Goal: Transaction & Acquisition: Obtain resource

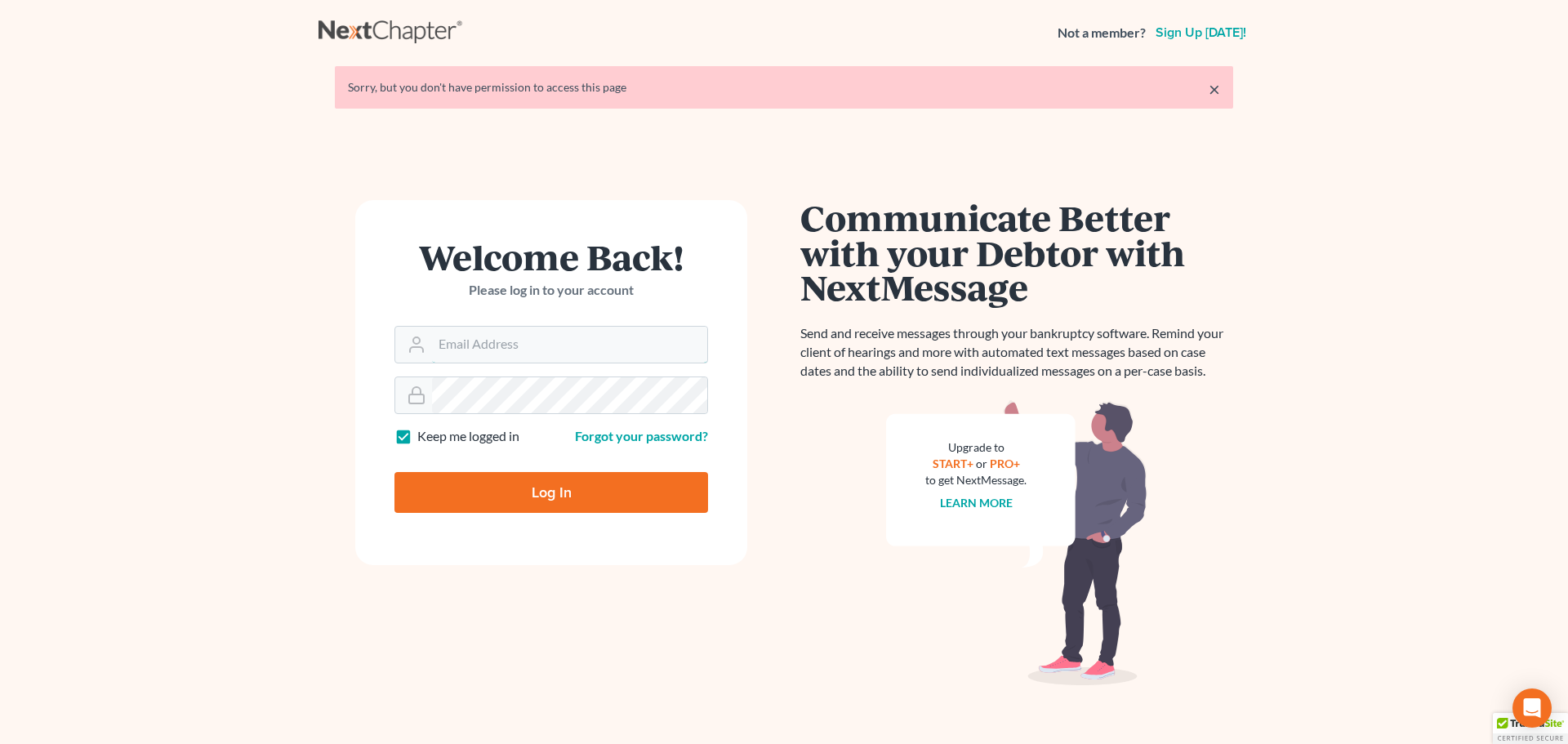
type input "[PERSON_NAME][EMAIL_ADDRESS][DOMAIN_NAME]"
click at [584, 488] on input "Log In" at bounding box center [551, 493] width 314 height 41
type input "Thinking..."
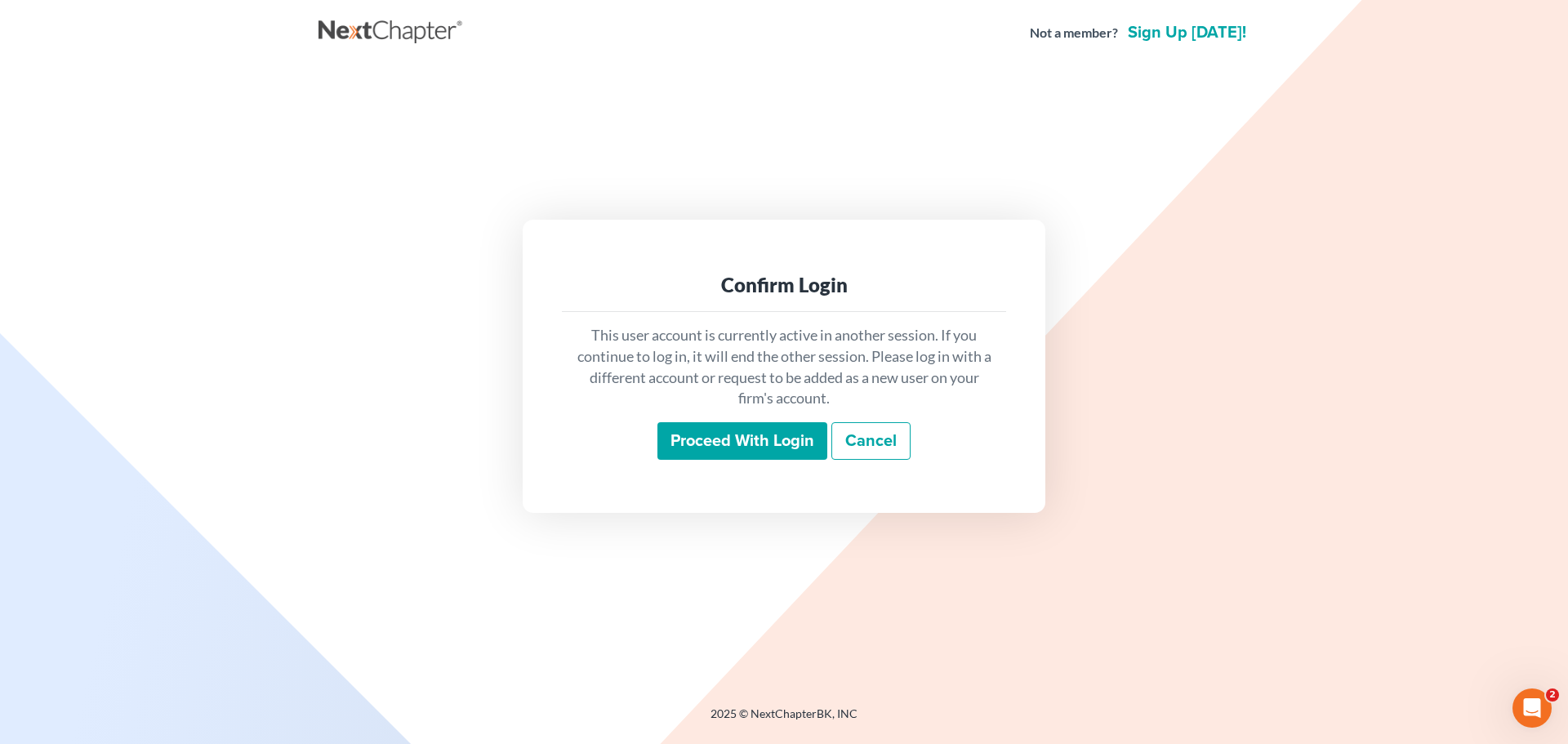
click at [726, 438] on input "Proceed with login" at bounding box center [742, 442] width 170 height 38
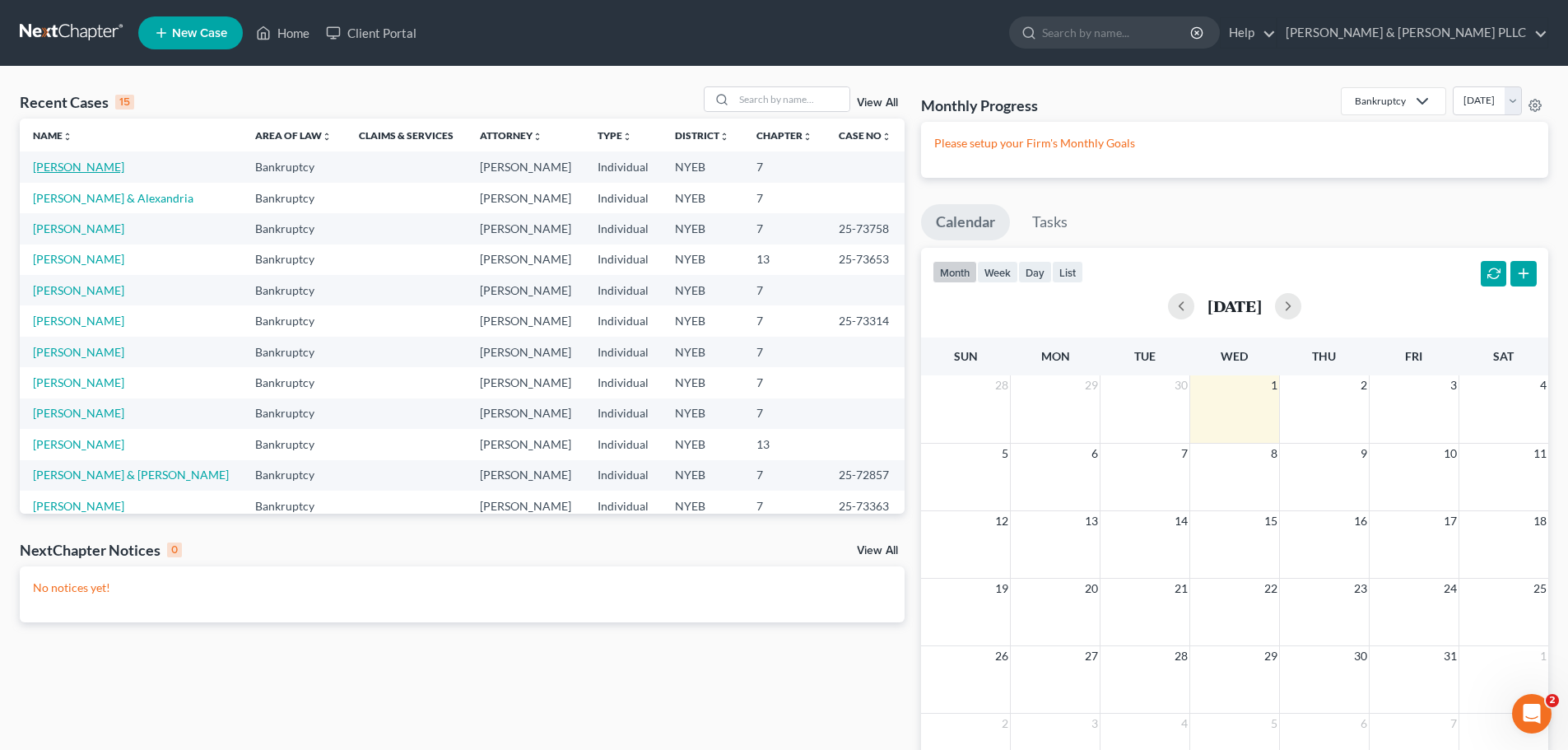
click at [88, 161] on link "[PERSON_NAME]" at bounding box center [79, 166] width 91 height 14
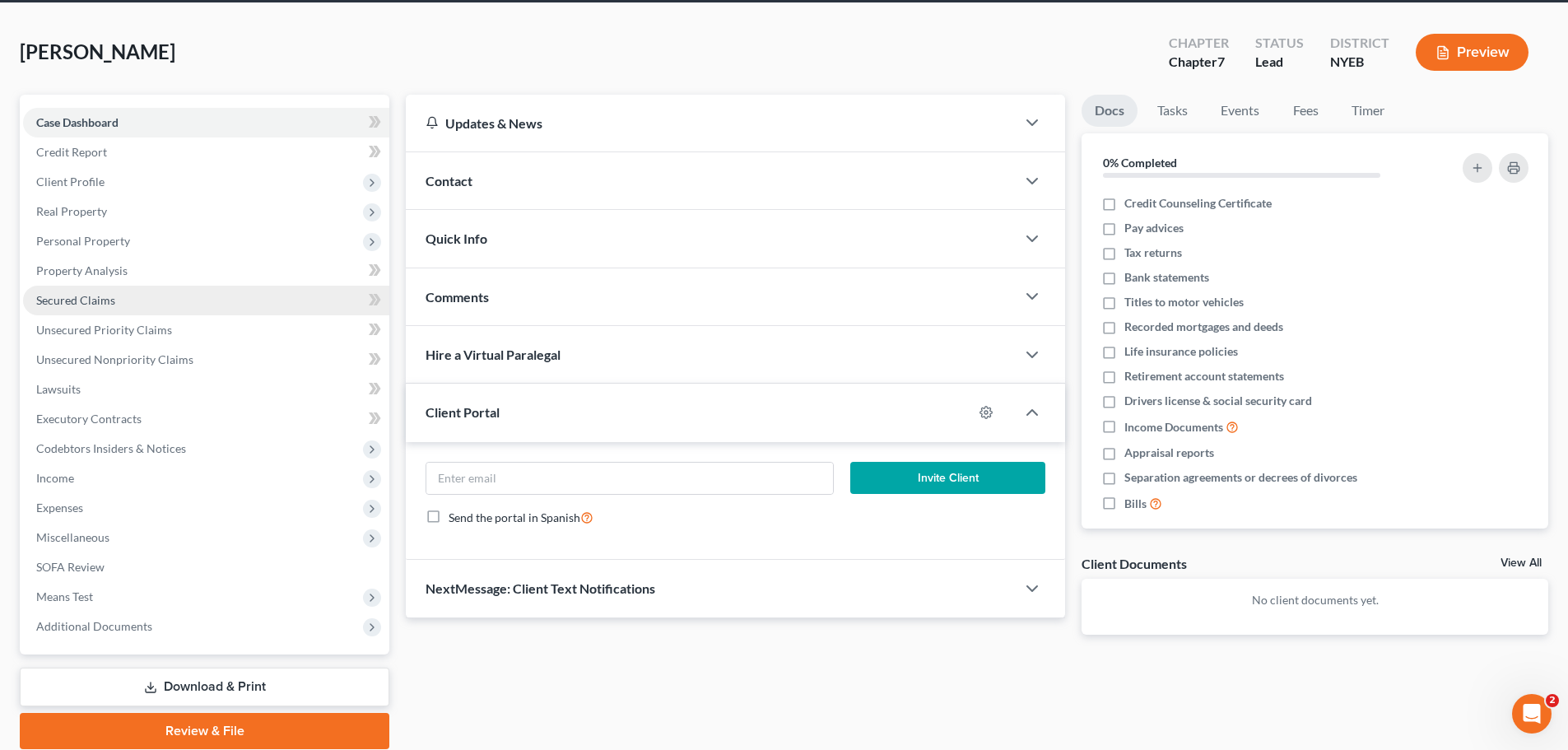
scroll to position [82, 0]
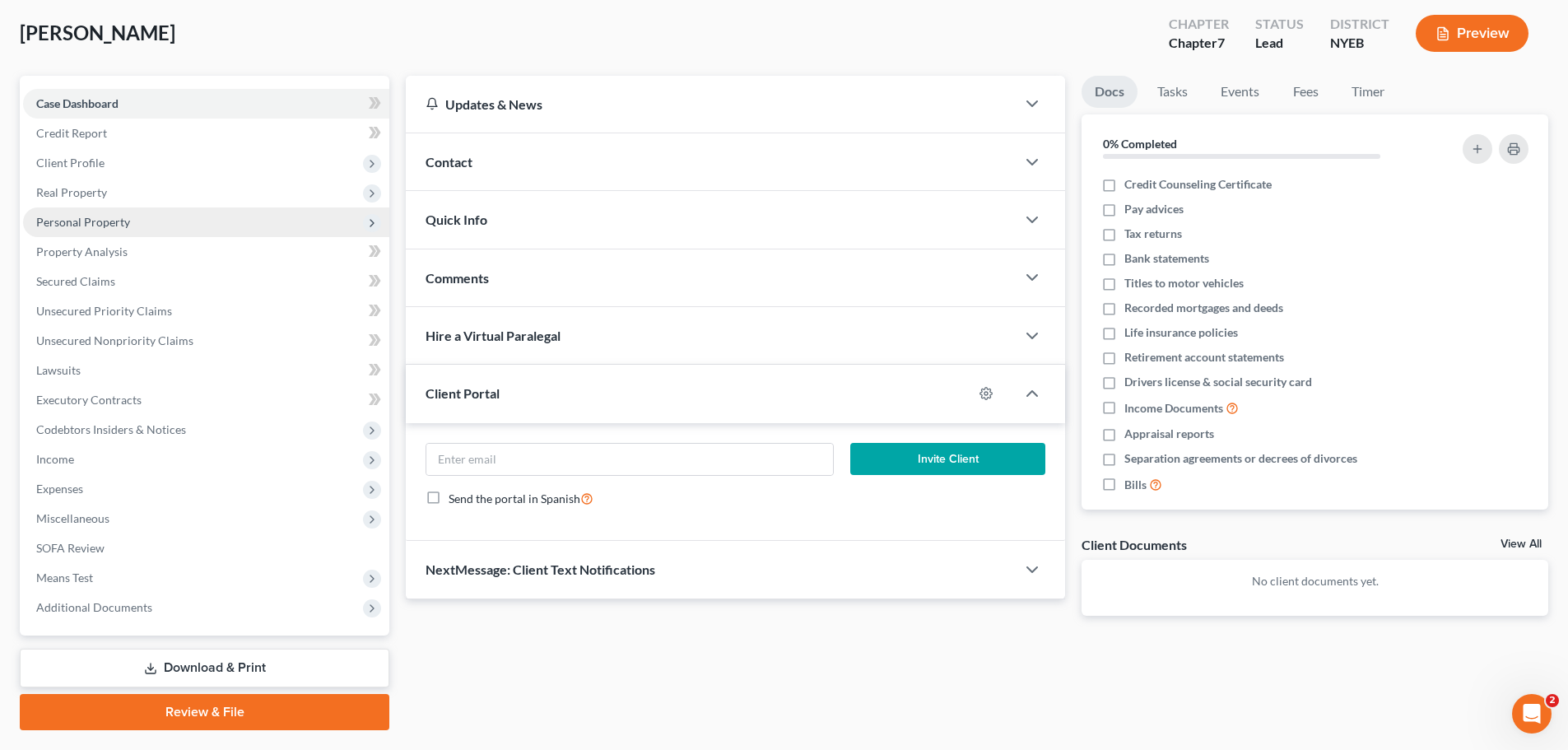
click at [82, 213] on span "Personal Property" at bounding box center [206, 223] width 366 height 30
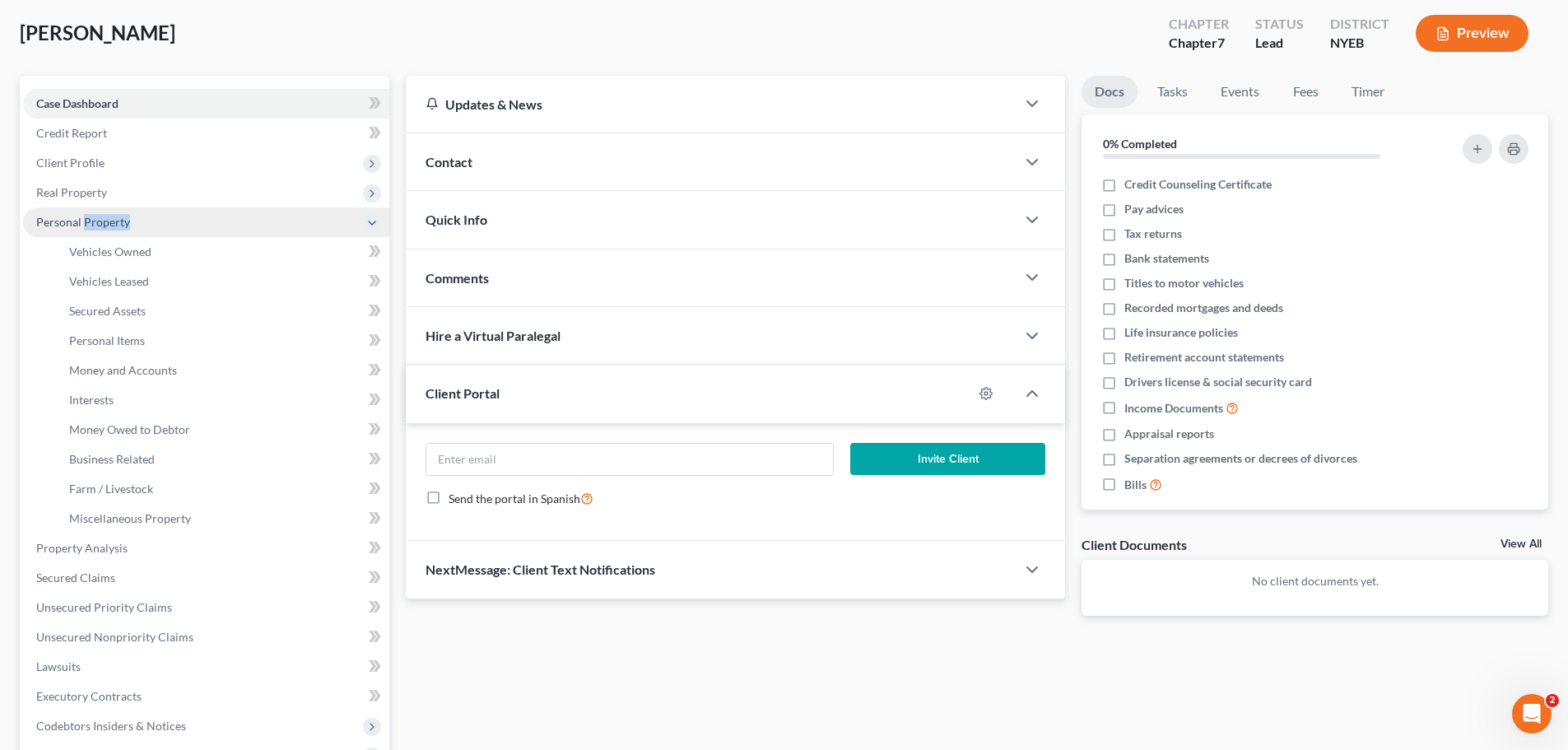
click at [82, 213] on span "Personal Property" at bounding box center [206, 223] width 366 height 30
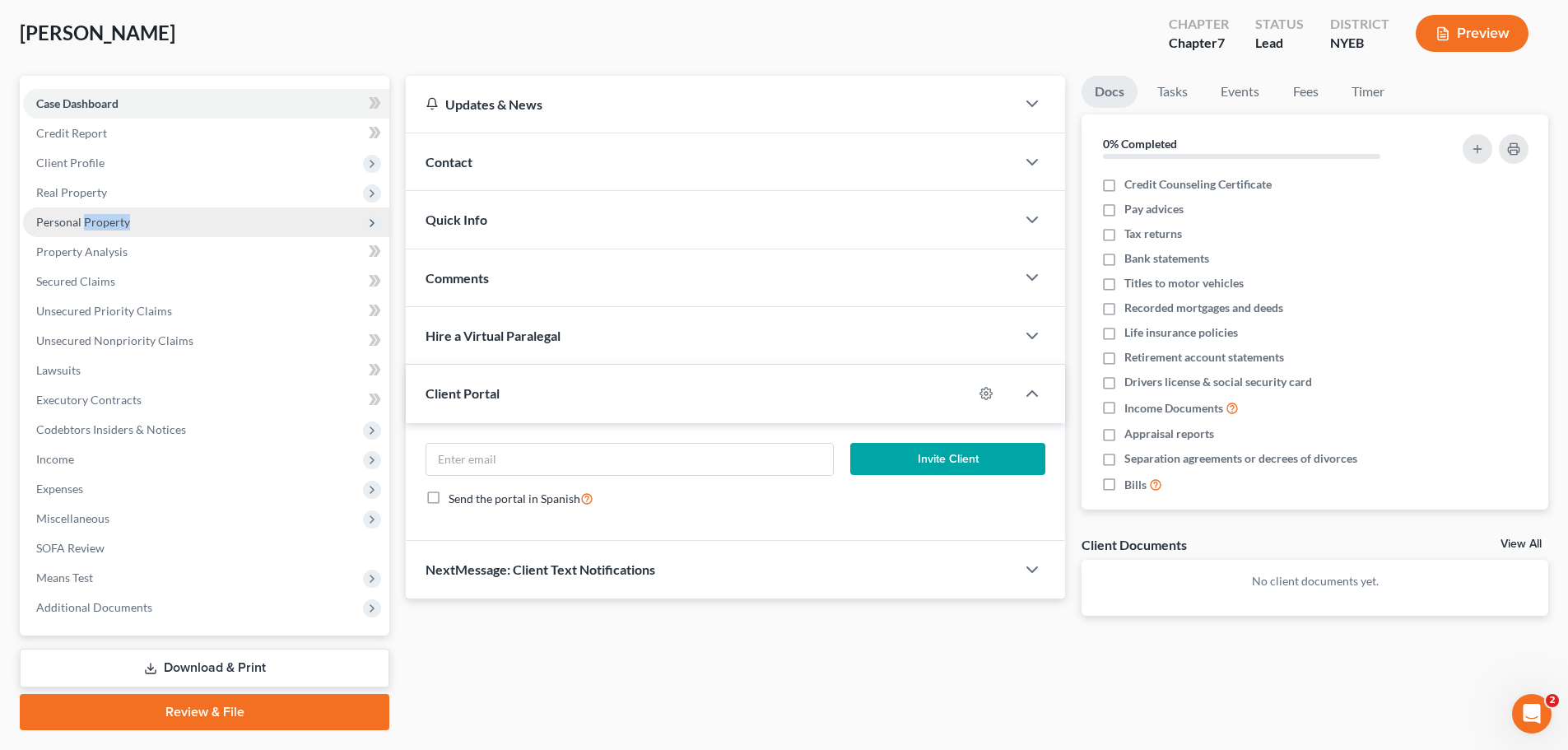
click at [87, 211] on span "Personal Property" at bounding box center [206, 223] width 366 height 30
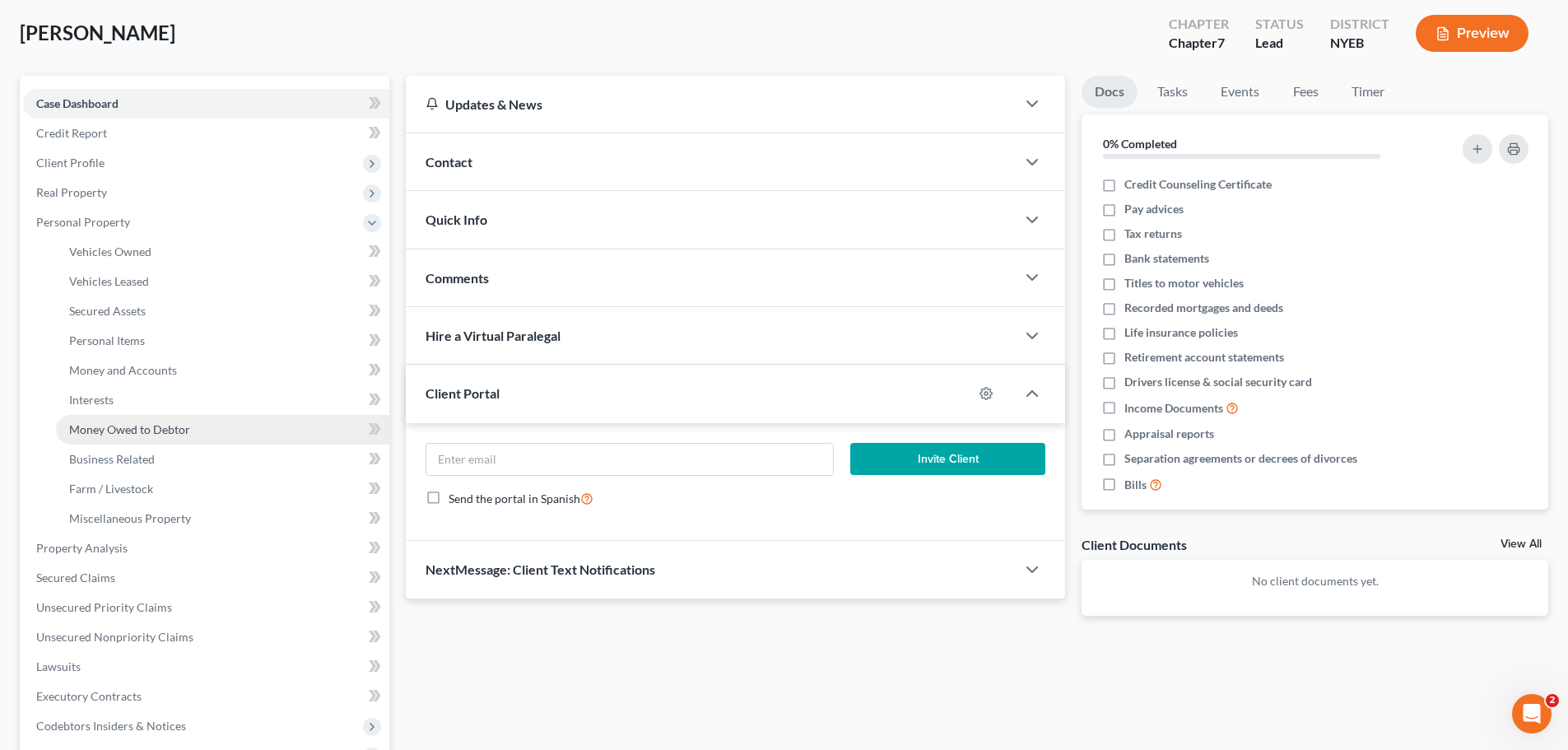
click at [108, 427] on span "Money Owed to Debtor" at bounding box center [129, 429] width 121 height 14
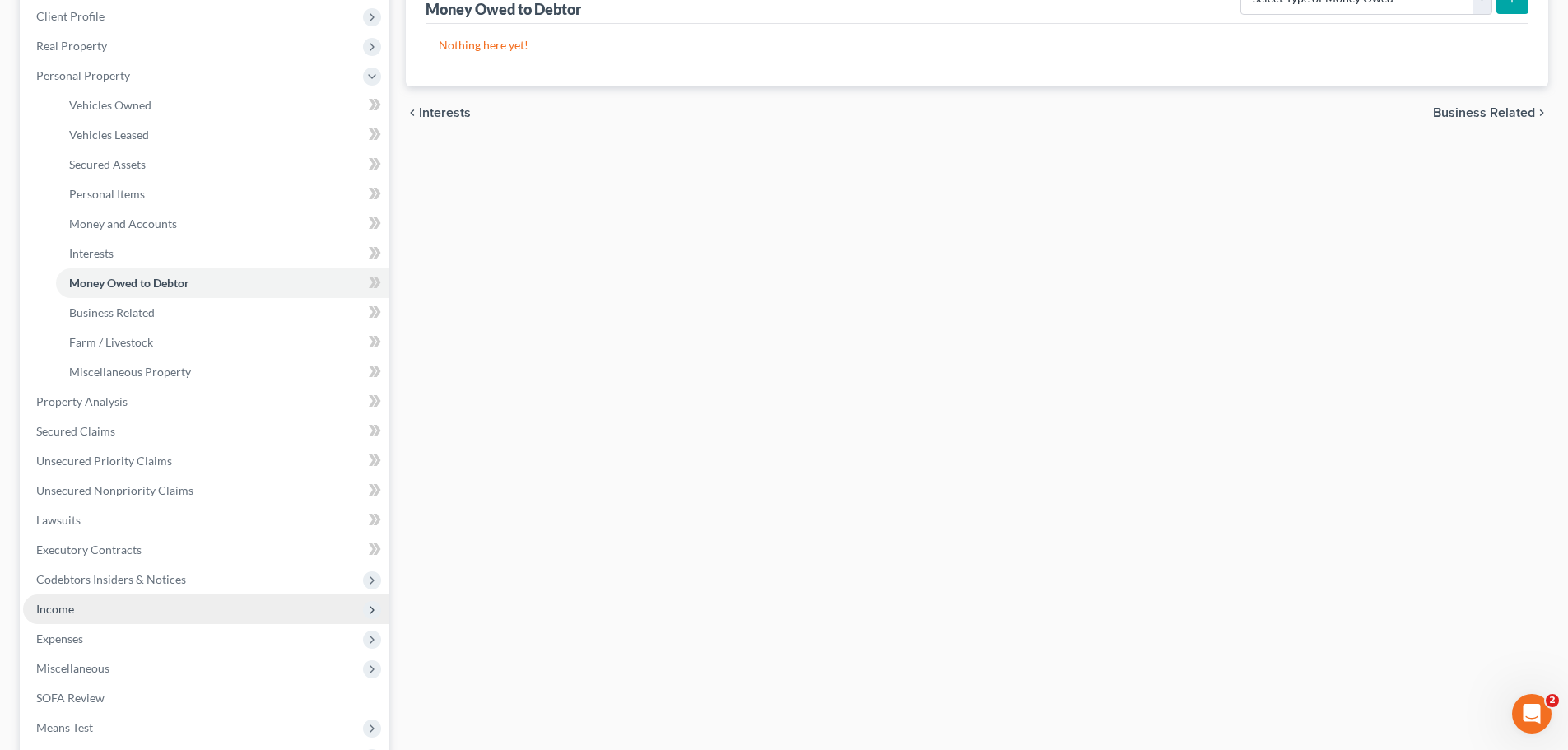
scroll to position [247, 0]
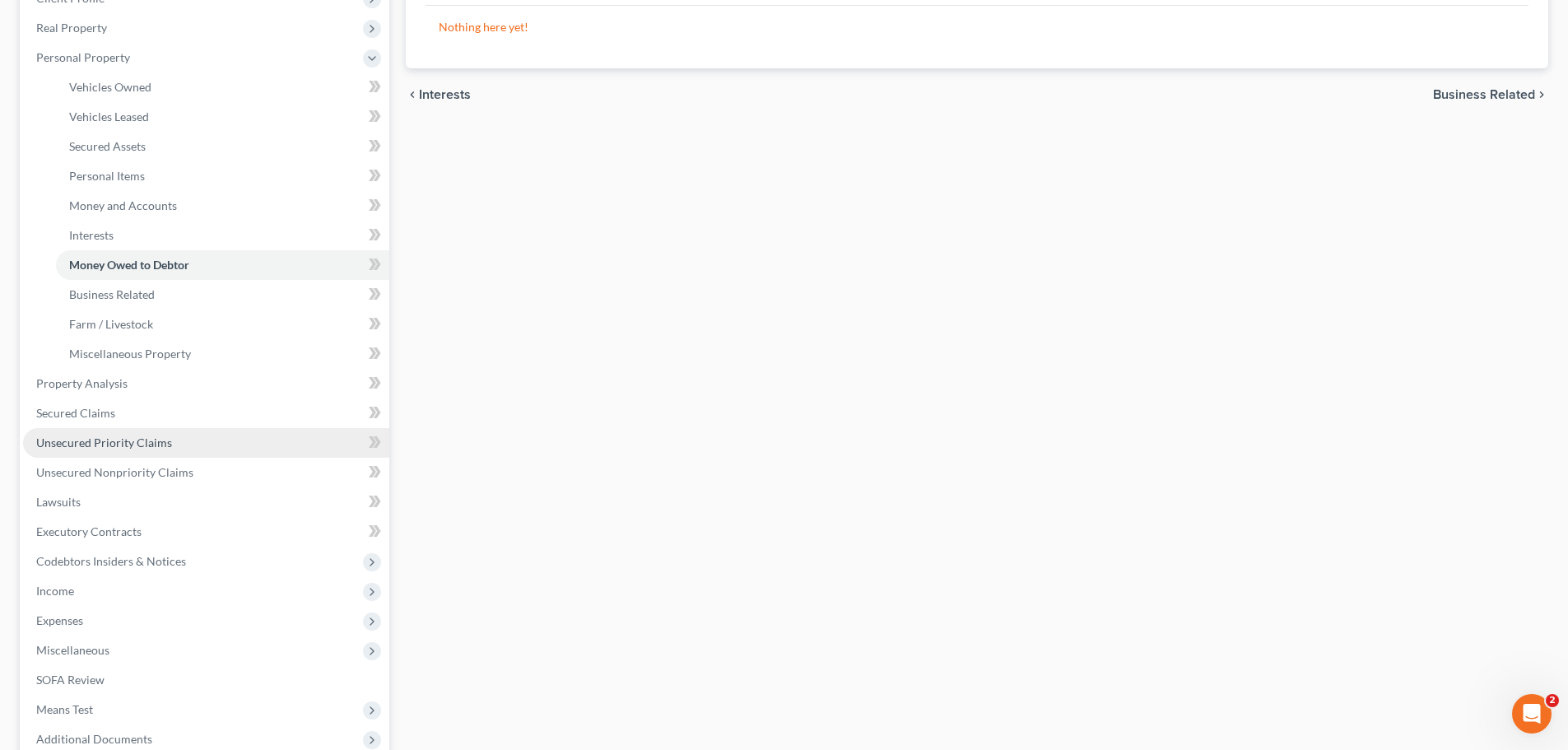
click at [109, 444] on span "Unsecured Priority Claims" at bounding box center [105, 442] width 136 height 14
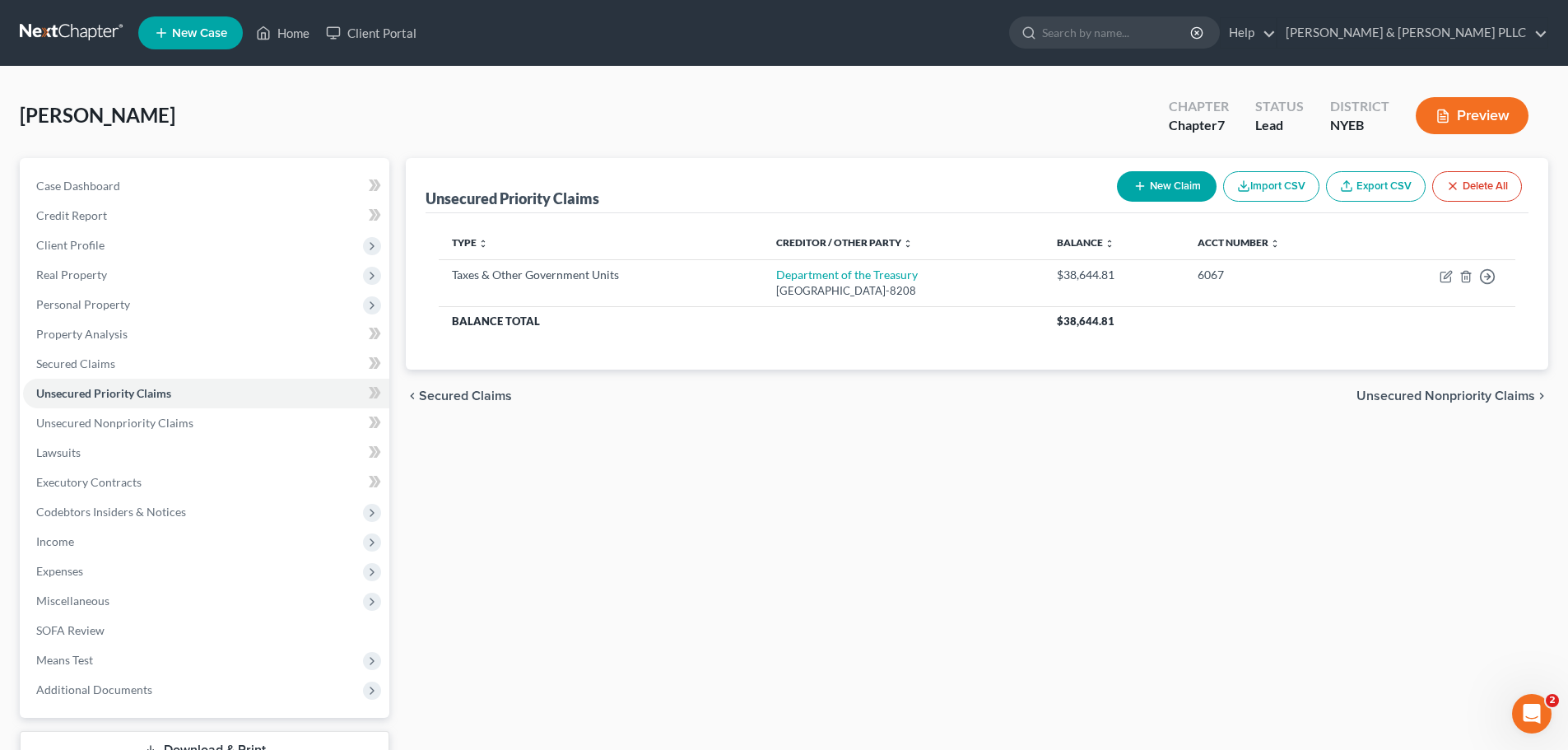
click at [279, 91] on div "[PERSON_NAME] Upgraded Chapter Chapter 7 Status Lead District NYEB Preview" at bounding box center [784, 122] width 1528 height 71
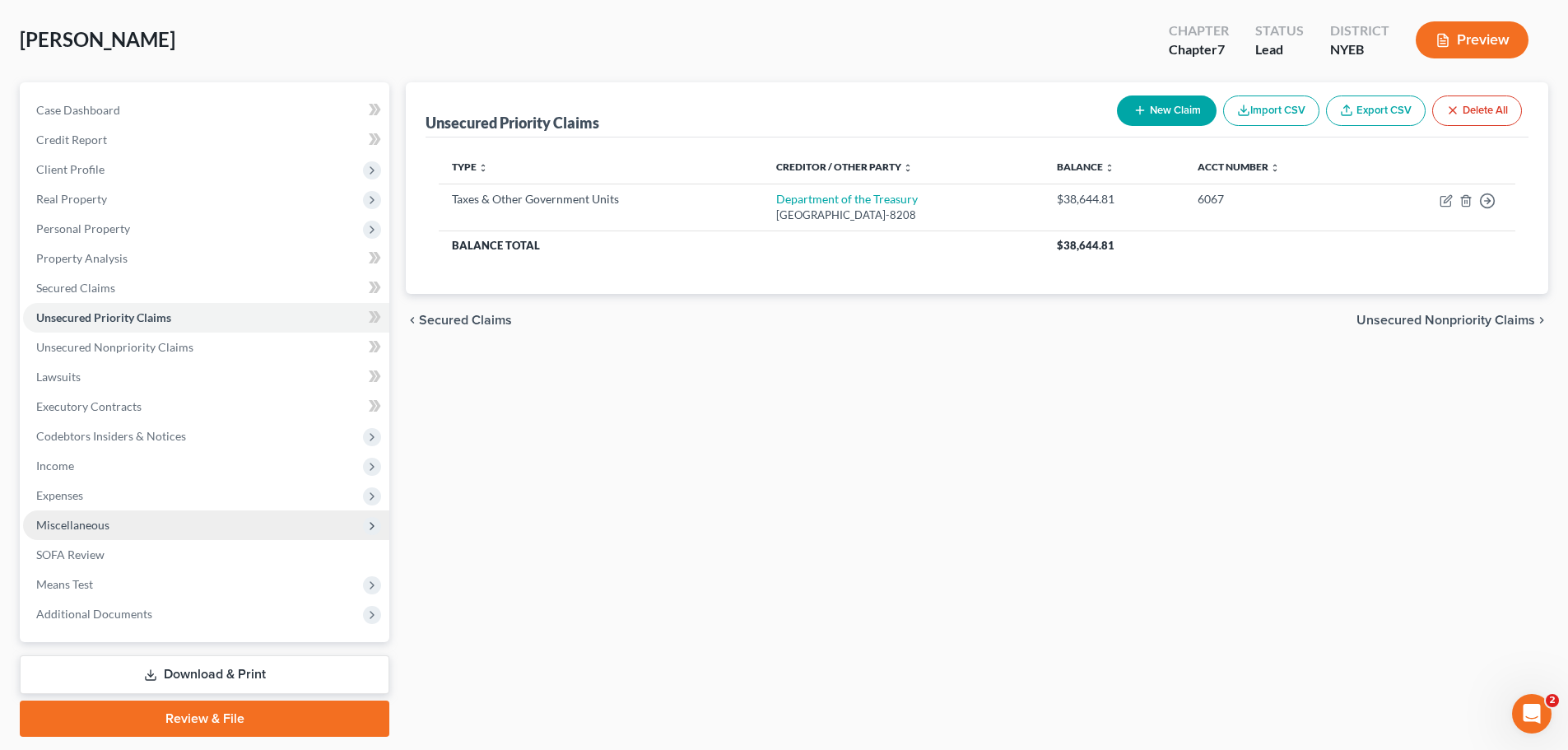
scroll to position [125, 0]
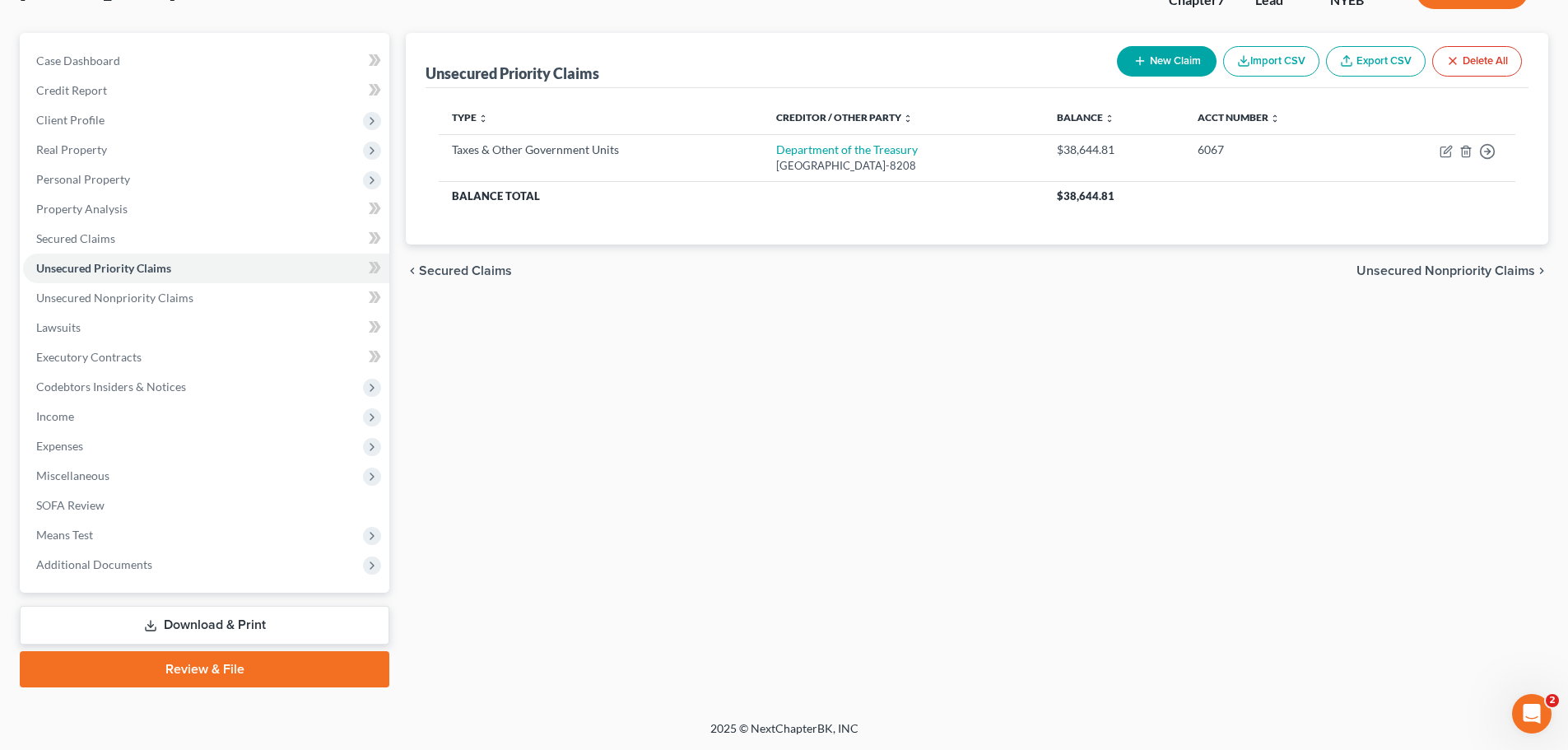
click at [208, 623] on link "Download & Print" at bounding box center [204, 625] width 369 height 39
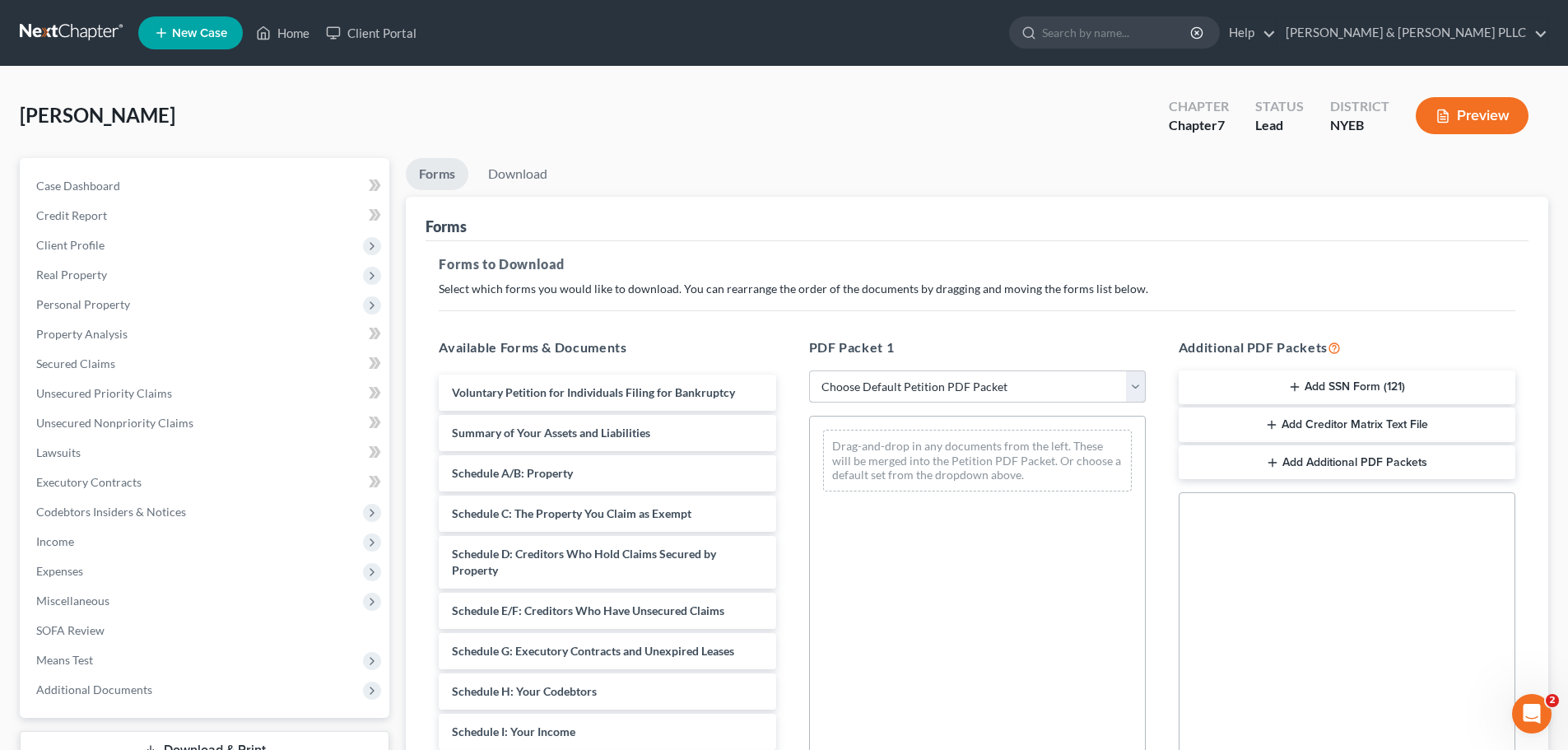
click at [1134, 382] on select "Choose Default Petition PDF Packet Complete Bankruptcy Petition (all forms and …" at bounding box center [978, 387] width 337 height 33
select select "0"
click at [809, 370] on select "Choose Default Petition PDF Packet Complete Bankruptcy Petition (all forms and …" at bounding box center [978, 387] width 337 height 33
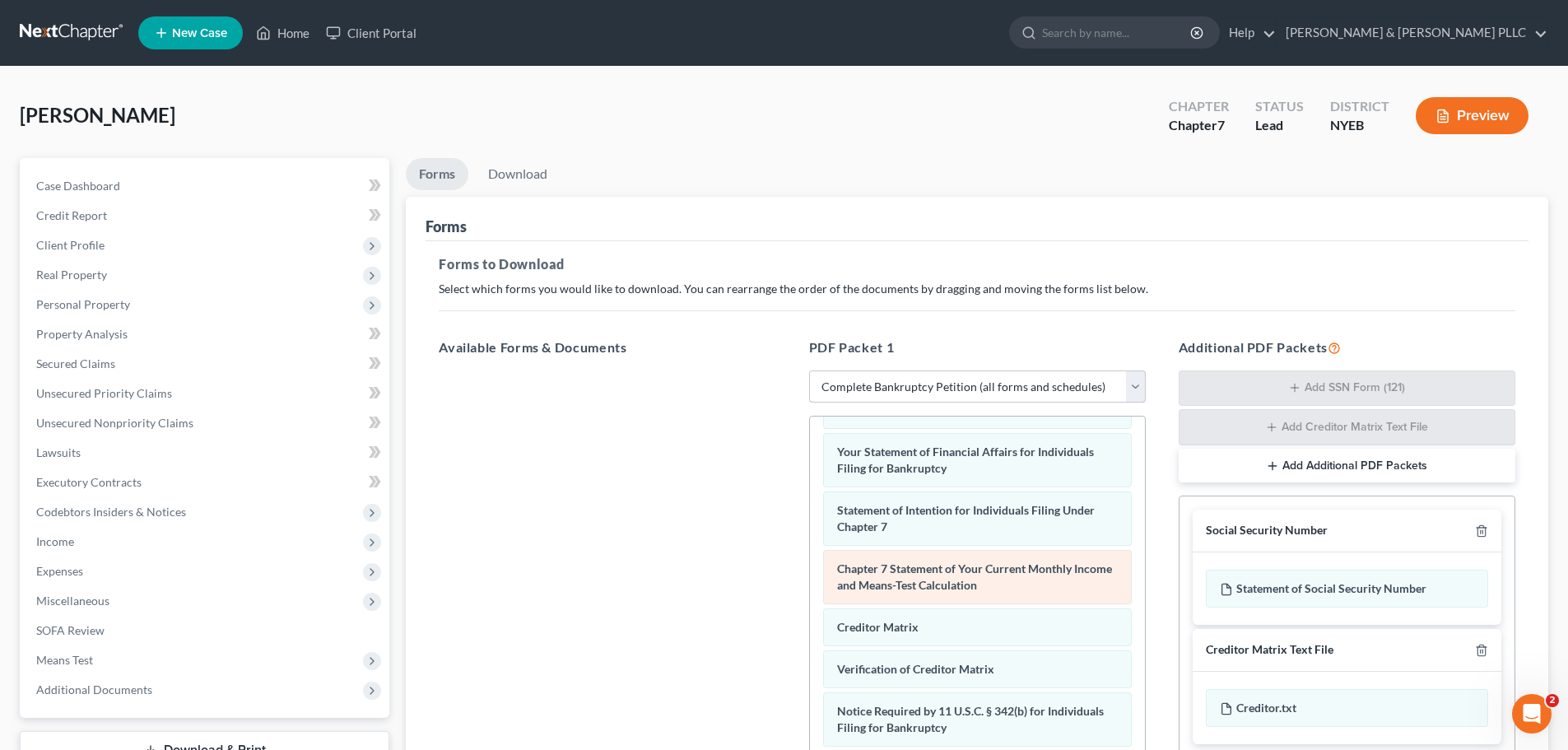
scroll to position [525, 0]
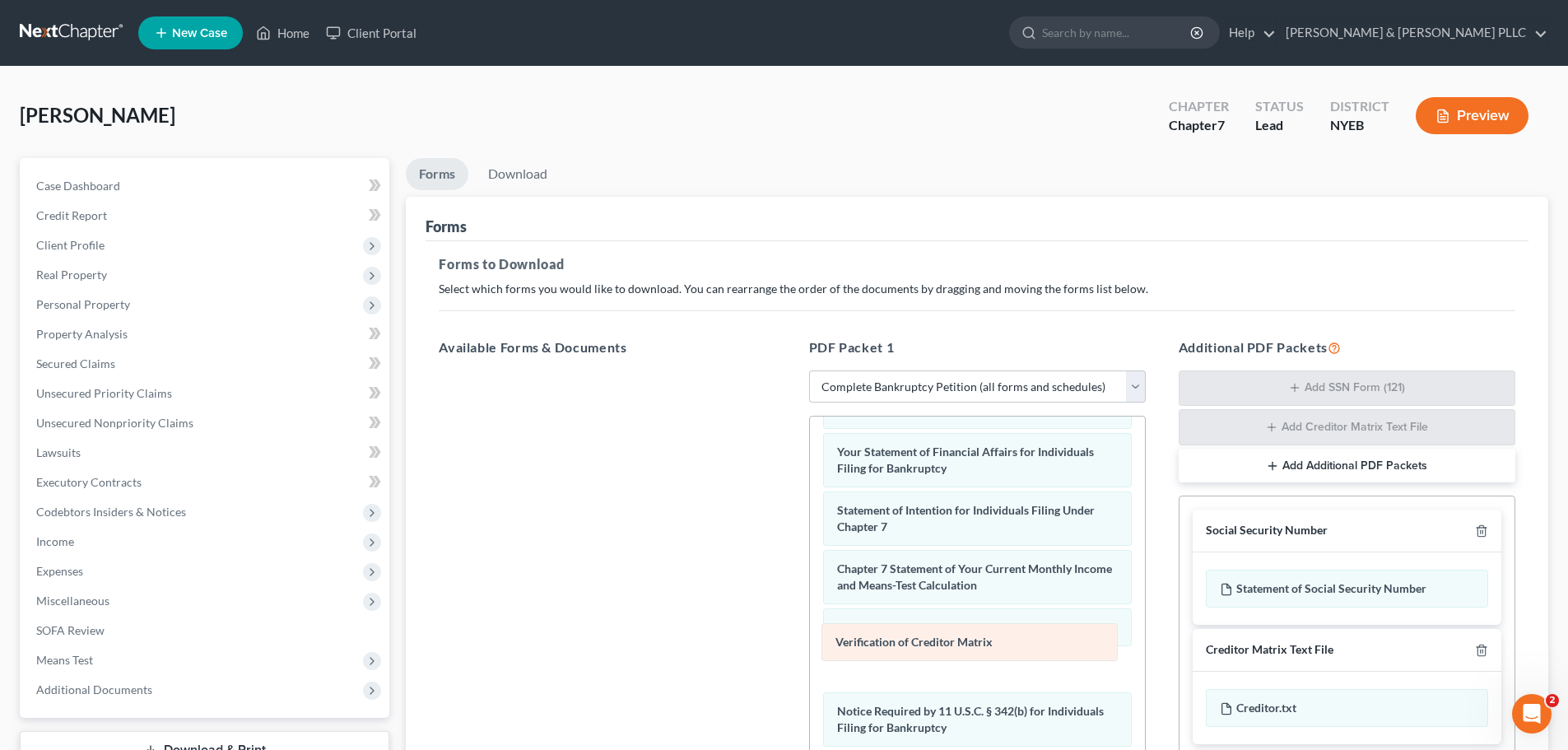
drag, startPoint x: 906, startPoint y: 665, endPoint x: 901, endPoint y: 628, distance: 37.3
click at [901, 628] on div "Verification of Creditor Matrix Voluntary Petition for Individuals Filing for B…" at bounding box center [978, 388] width 335 height 959
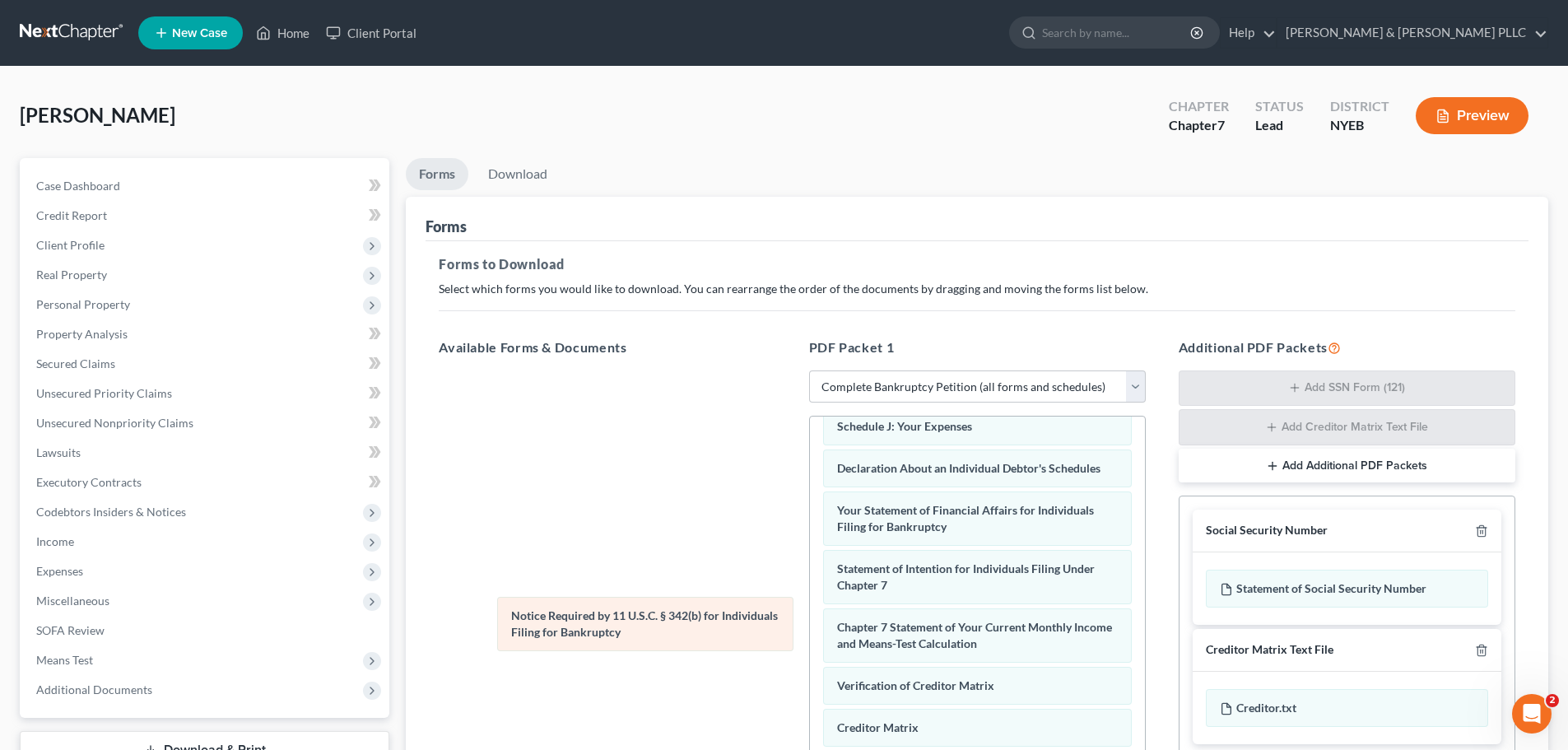
scroll to position [466, 0]
drag, startPoint x: 906, startPoint y: 713, endPoint x: 566, endPoint y: 614, distance: 354.1
click at [810, 614] on div "Notice Required by 11 U.S.C. § 342(b) for Individuals Filing for Bankruptcy Vol…" at bounding box center [978, 417] width 335 height 901
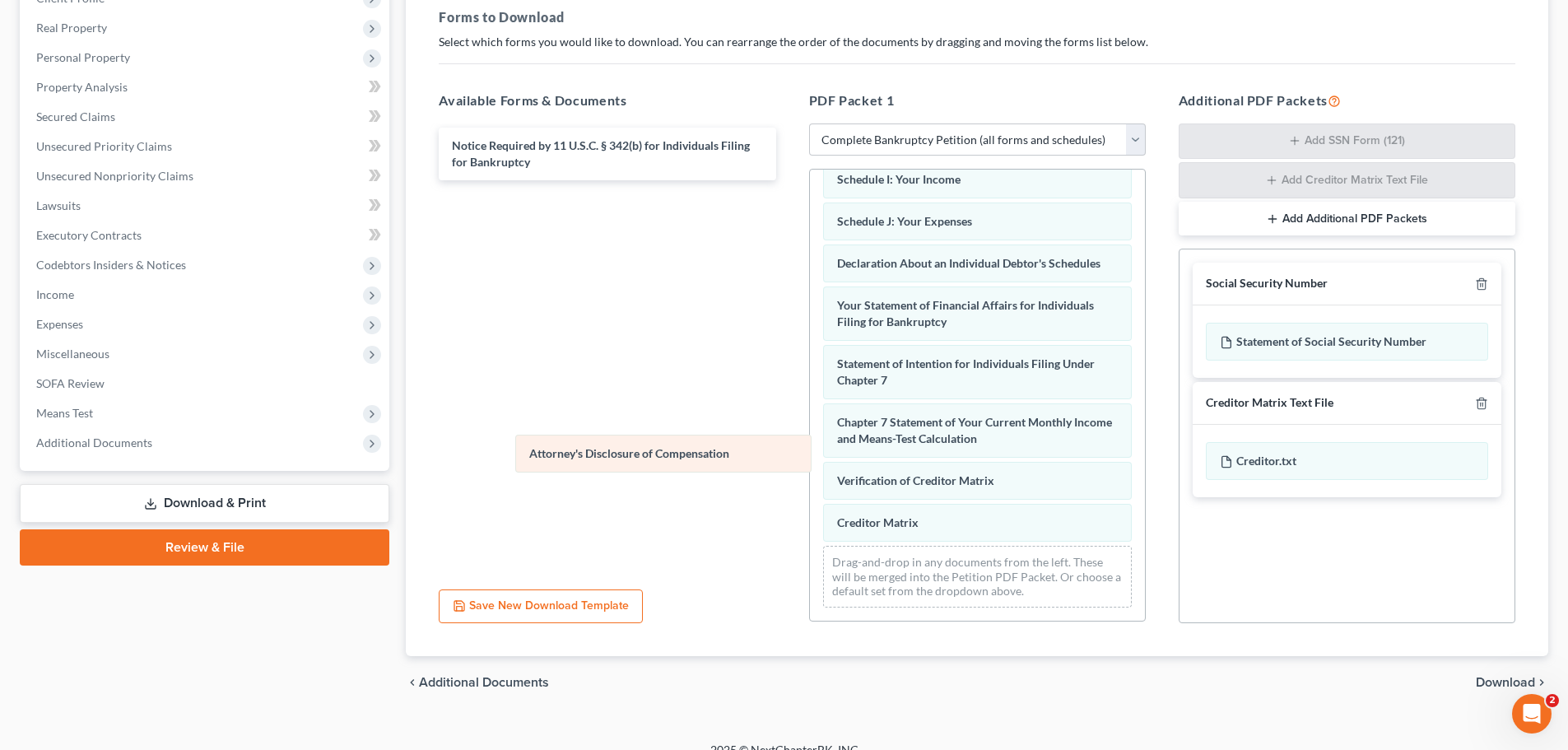
scroll to position [424, 0]
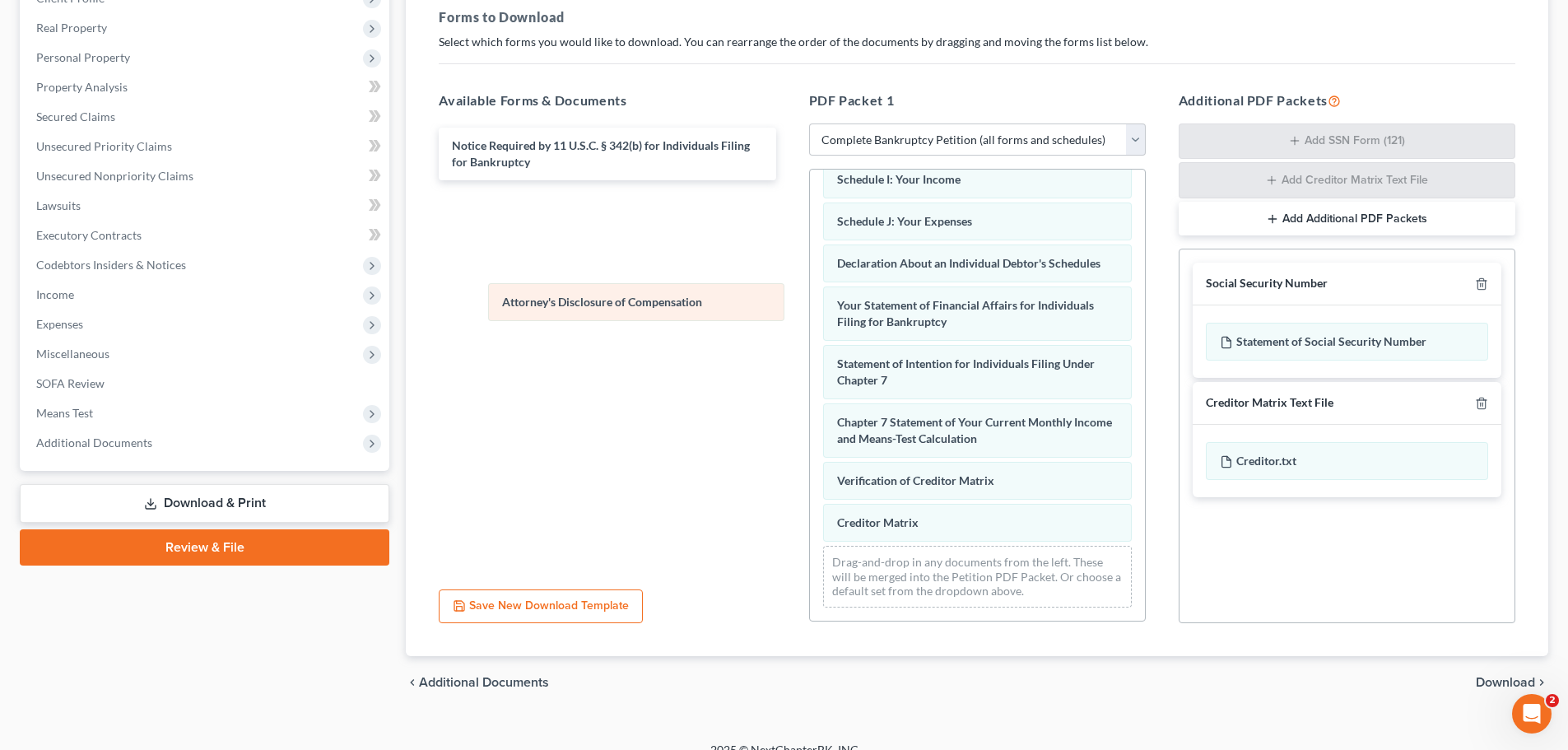
drag, startPoint x: 901, startPoint y: 524, endPoint x: 560, endPoint y: 277, distance: 421.1
click at [810, 277] on div "Attorney's Disclosure of Compensation Voluntary Petition for Individuals Filing…" at bounding box center [978, 191] width 335 height 859
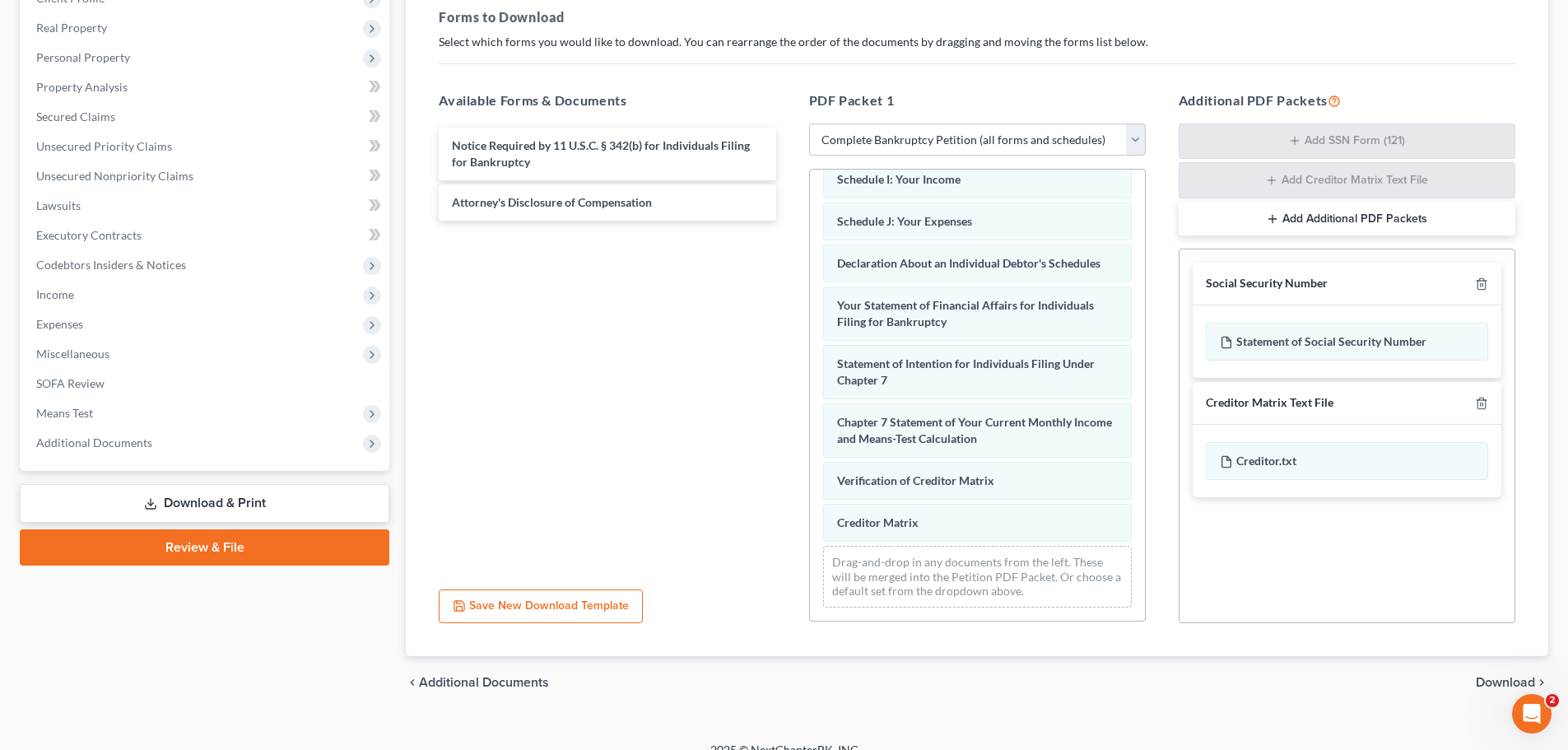
click at [1501, 679] on span "Download" at bounding box center [1505, 683] width 59 height 13
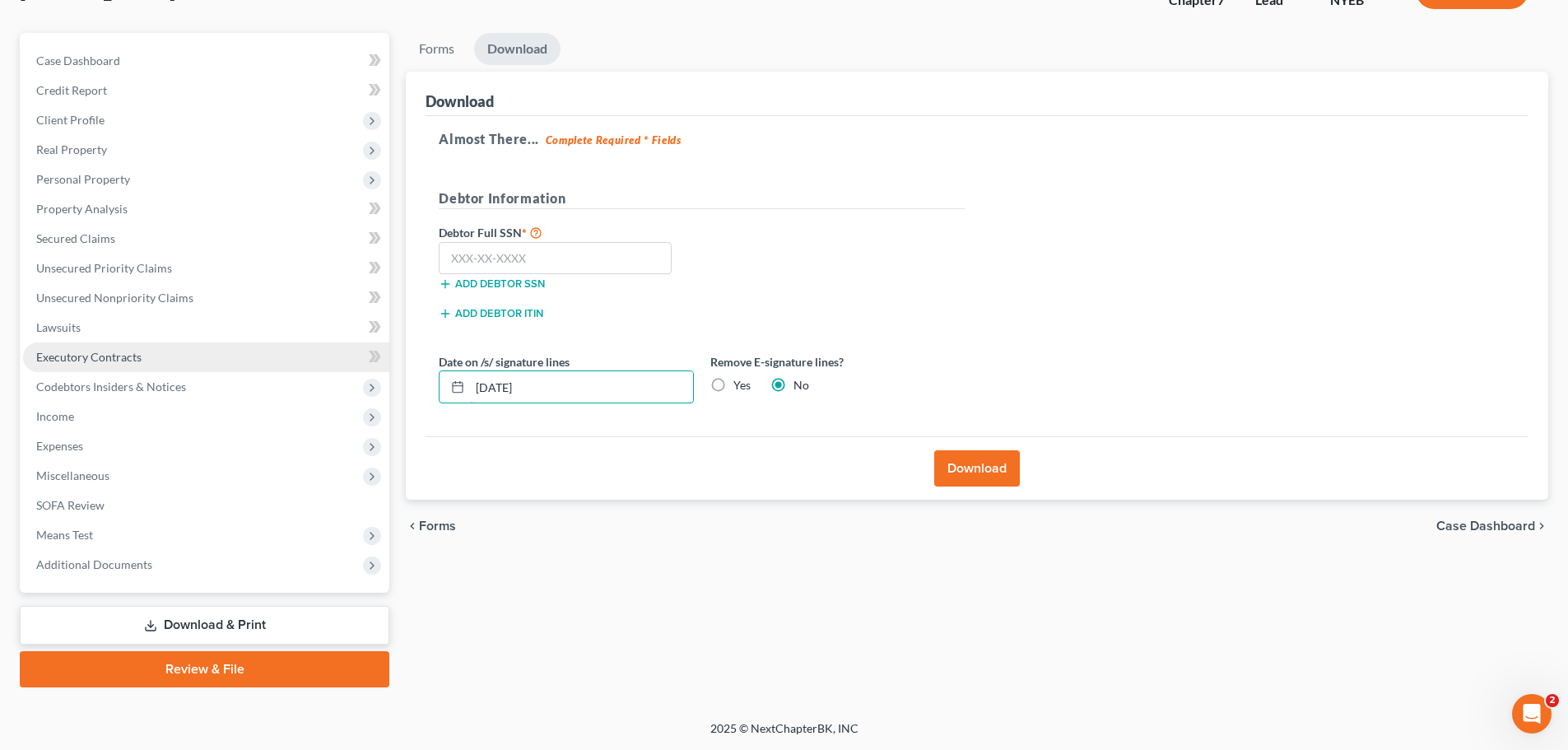
drag, startPoint x: 559, startPoint y: 395, endPoint x: 209, endPoint y: 368, distance: 351.0
click at [209, 368] on div "Petition Navigation Case Dashboard Payments Invoices Payments Payments Credit R…" at bounding box center [784, 360] width 1545 height 654
click at [733, 383] on label "Yes" at bounding box center [741, 385] width 17 height 17
click at [740, 383] on input "Yes" at bounding box center [745, 382] width 11 height 11
radio input "true"
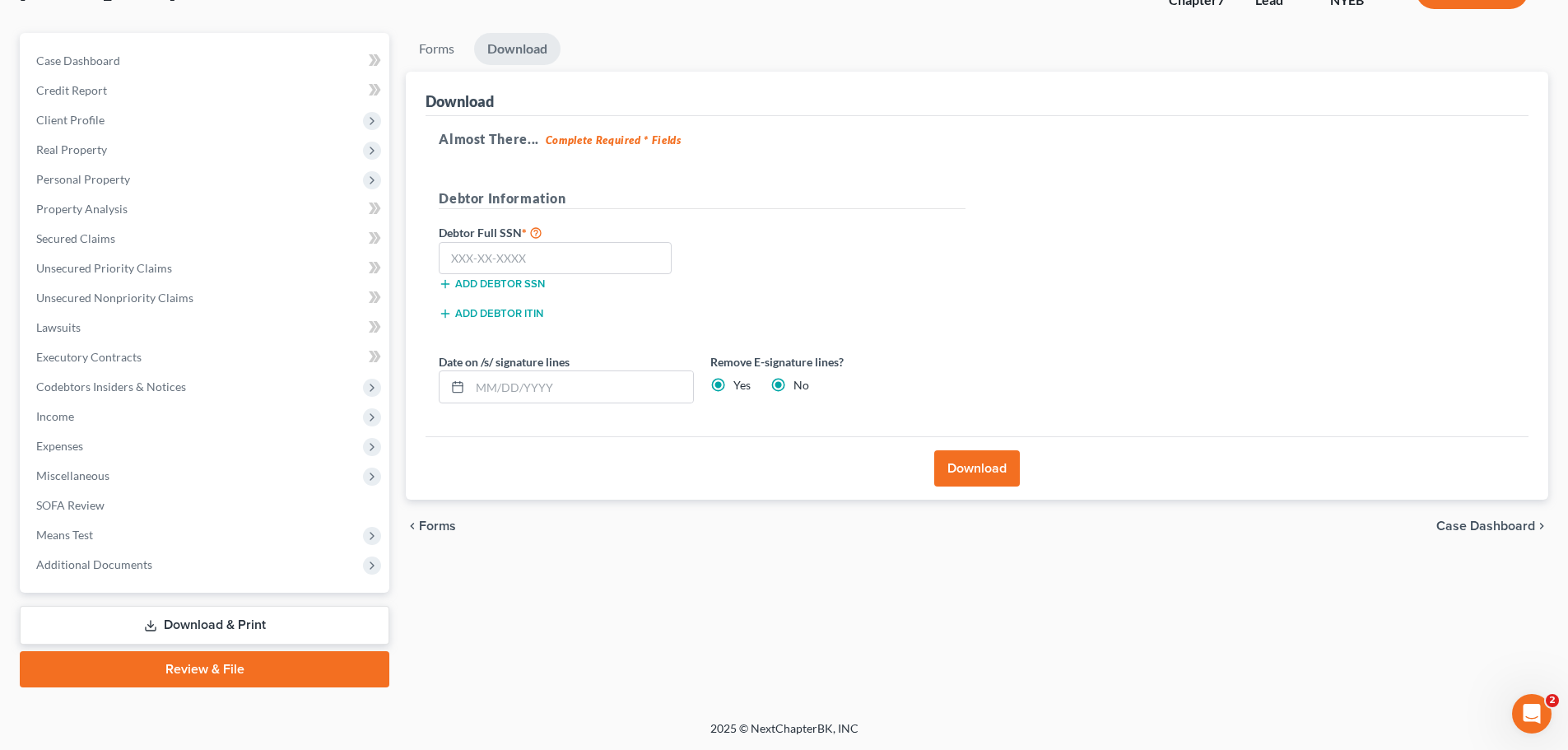
radio input "false"
click at [965, 466] on button "Download" at bounding box center [976, 468] width 85 height 37
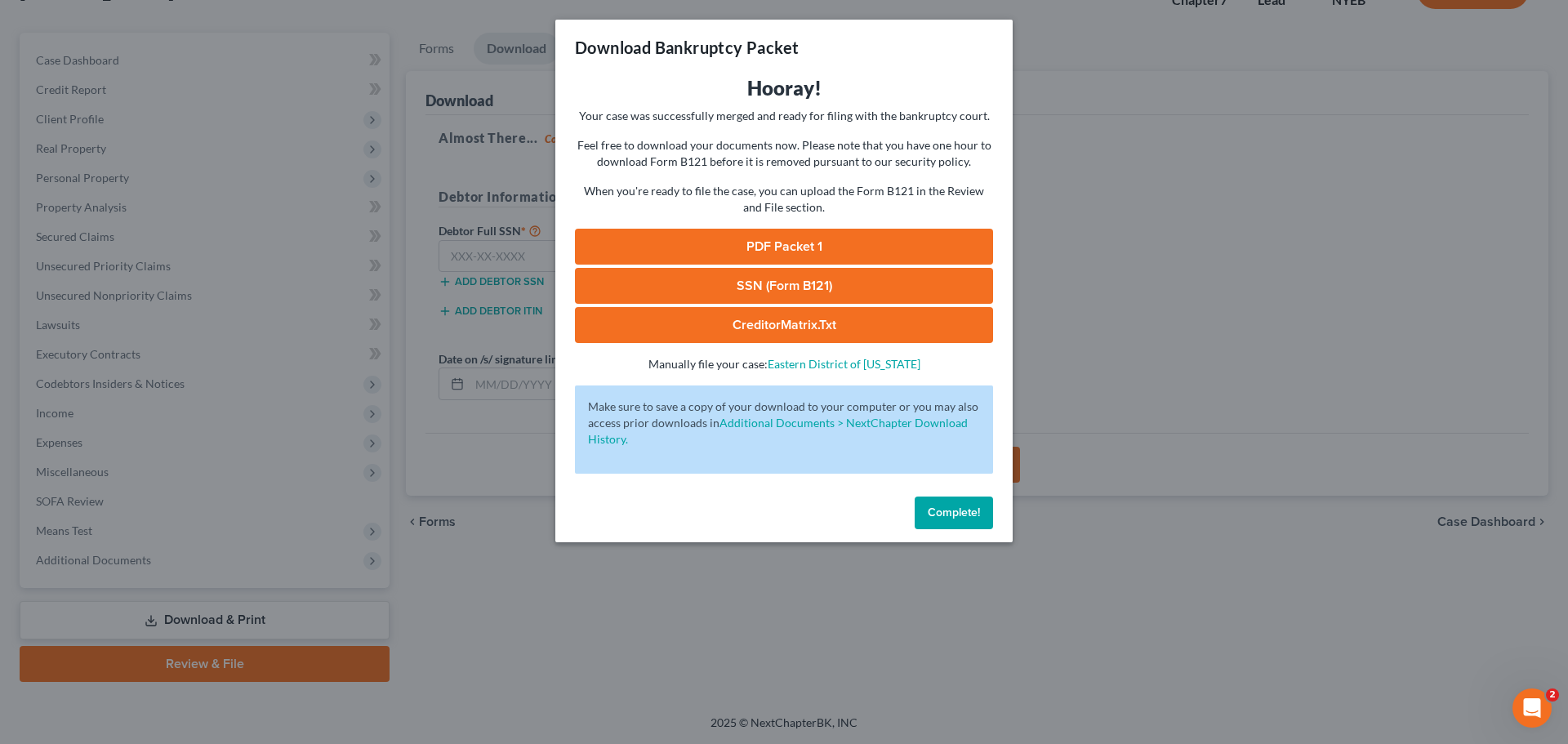
click at [796, 245] on link "PDF Packet 1" at bounding box center [784, 247] width 418 height 36
click at [958, 510] on span "Complete!" at bounding box center [953, 512] width 52 height 14
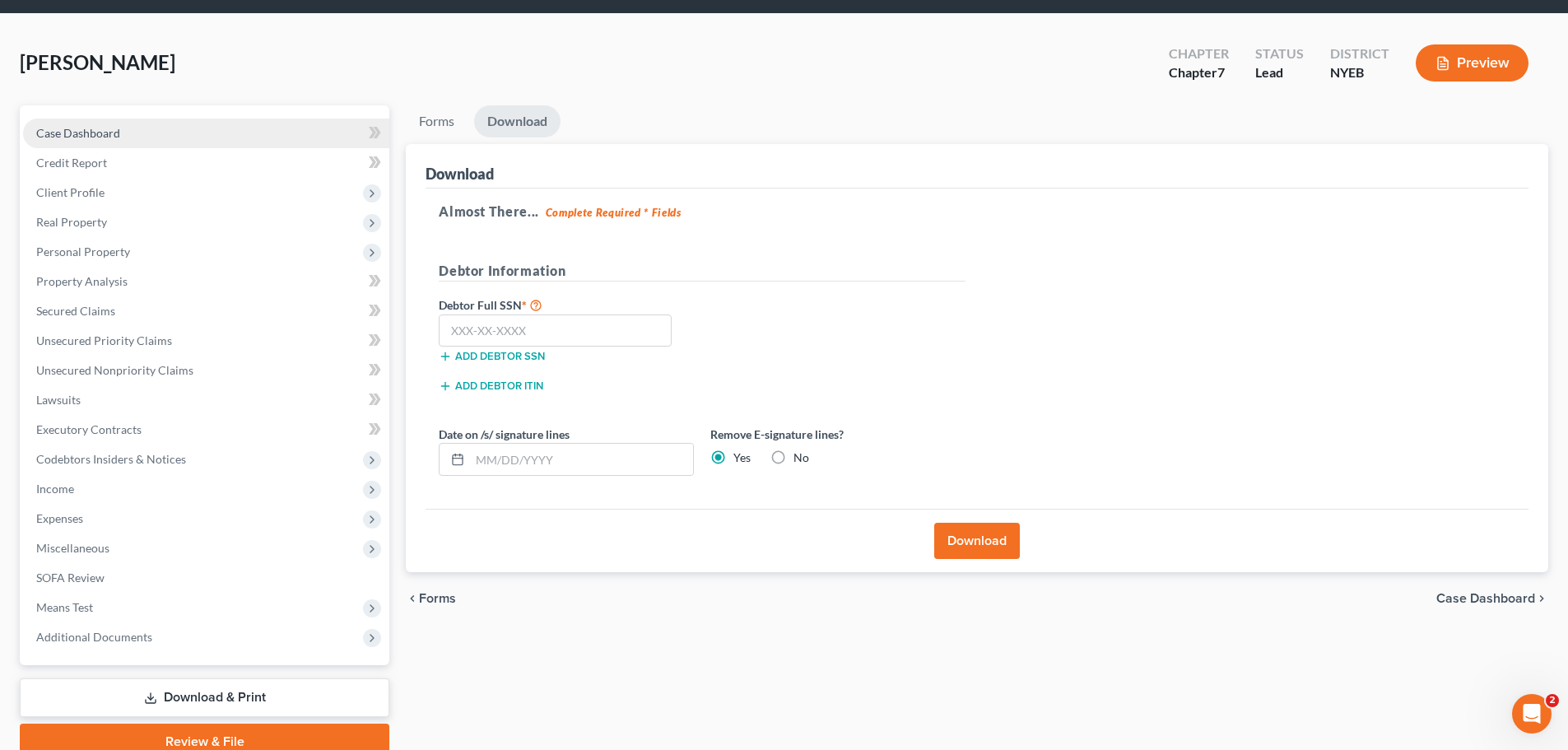
scroll to position [0, 0]
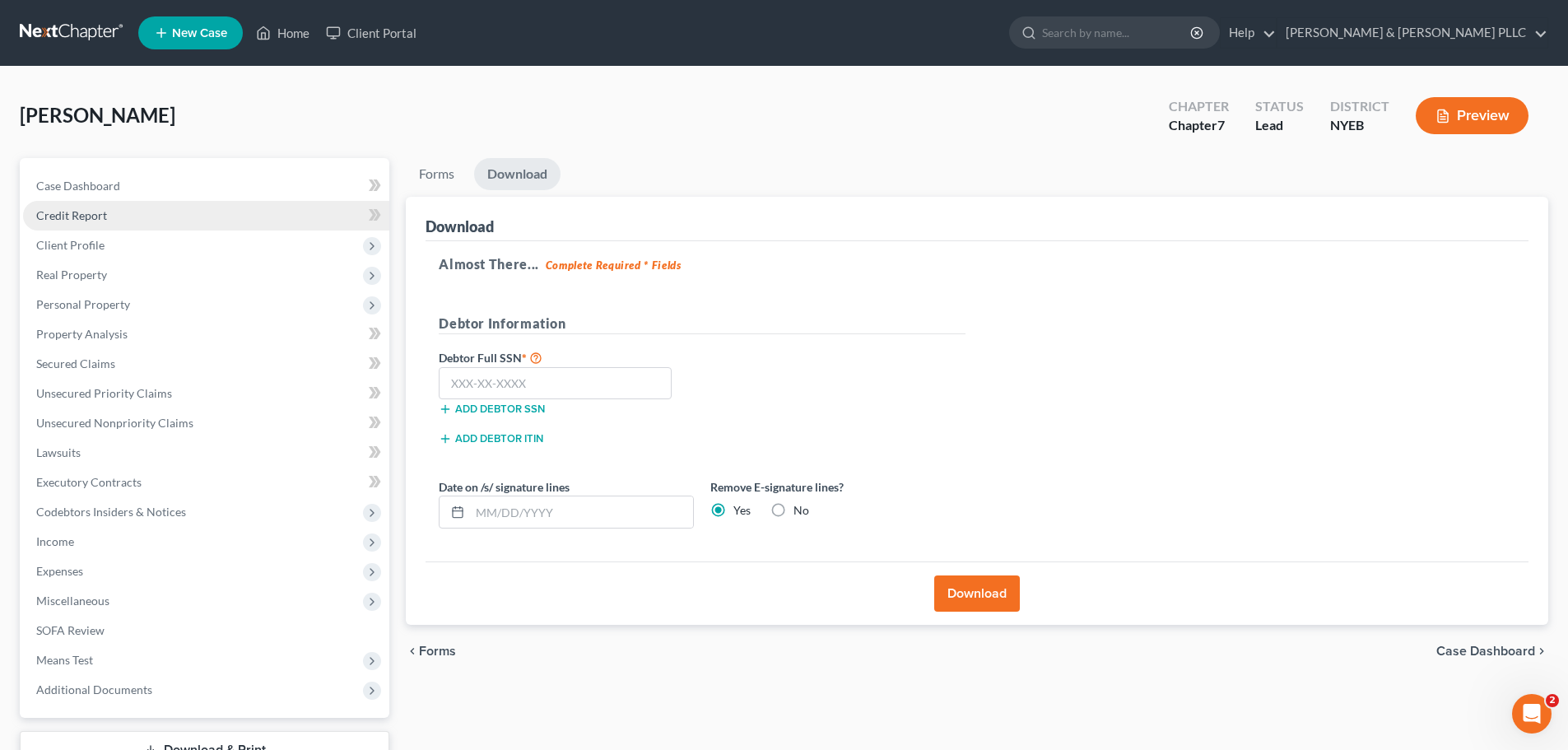
click at [145, 213] on link "Credit Report" at bounding box center [206, 216] width 366 height 30
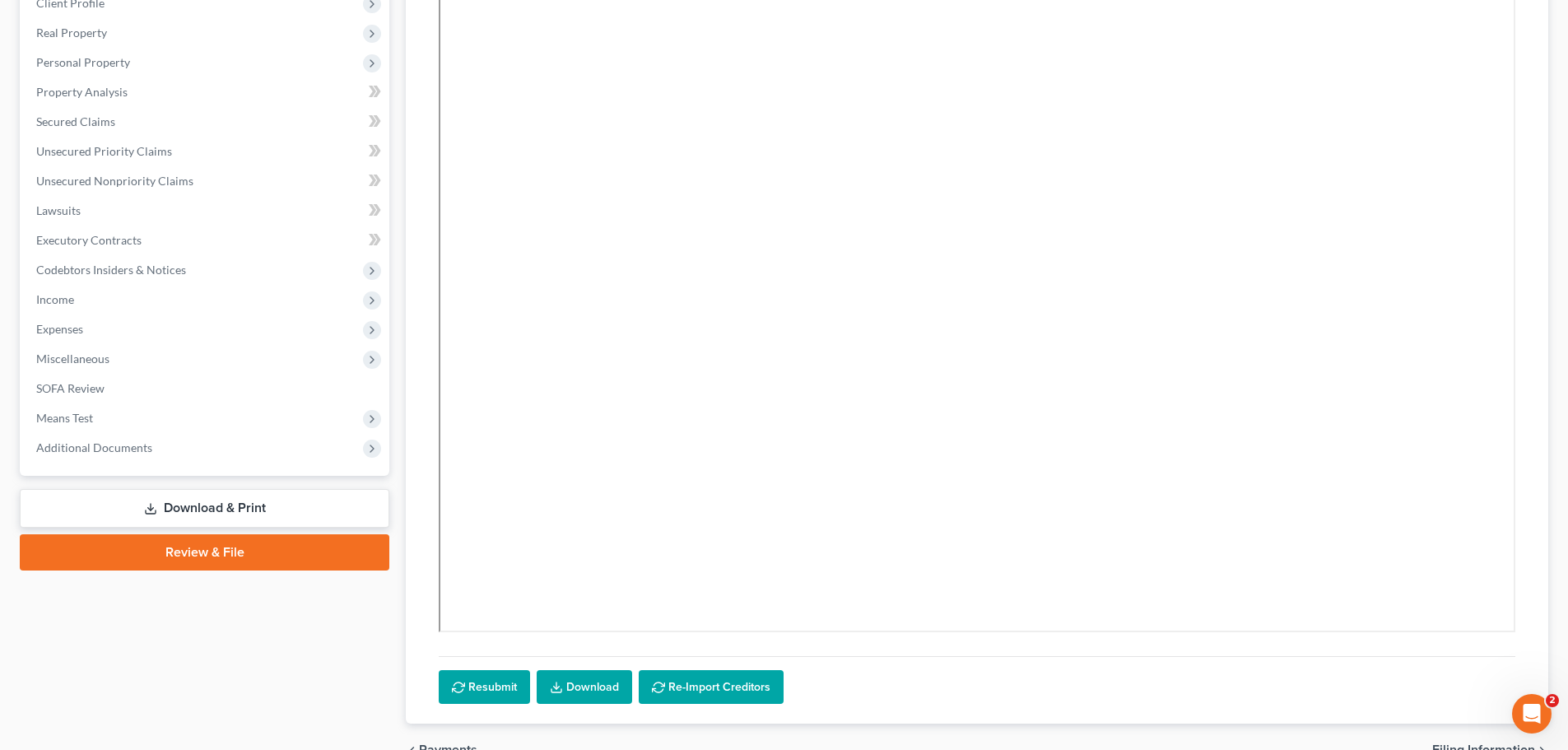
scroll to position [330, 0]
